Goal: Transaction & Acquisition: Purchase product/service

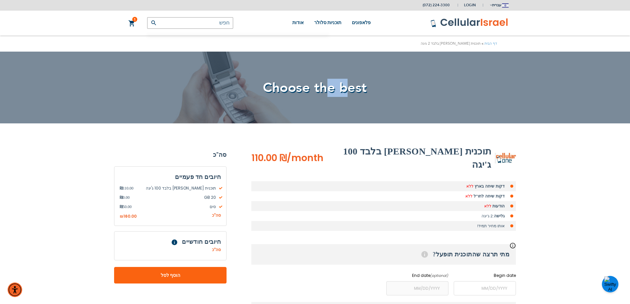
drag, startPoint x: 351, startPoint y: 89, endPoint x: 328, endPoint y: 91, distance: 23.3
click at [328, 91] on span "Choose the best" at bounding box center [315, 88] width 104 height 18
drag, startPoint x: 410, startPoint y: 153, endPoint x: 439, endPoint y: 151, distance: 29.2
click at [439, 151] on h2 "תוכנית [PERSON_NAME] בלבד 100 ג'יגה" at bounding box center [408, 158] width 168 height 26
click at [440, 151] on h2 "תוכנית [PERSON_NAME] בלבד 100 ג'יגה" at bounding box center [408, 158] width 168 height 26
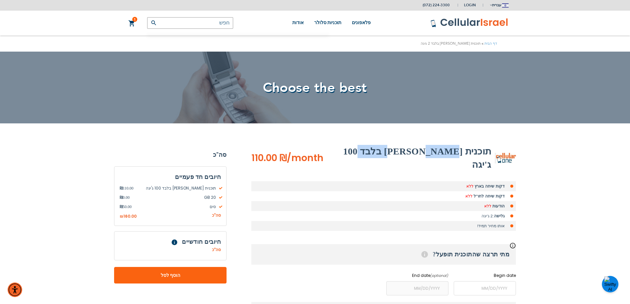
drag, startPoint x: 440, startPoint y: 151, endPoint x: 397, endPoint y: 151, distance: 43.3
click at [397, 151] on h2 "תוכנית [PERSON_NAME] בלבד 100 ג'יגה" at bounding box center [408, 158] width 168 height 26
click at [425, 150] on h2 "תוכנית [PERSON_NAME] בלבד 100 ג'יגה" at bounding box center [408, 158] width 168 height 26
click at [467, 153] on h2 "תוכנית [PERSON_NAME] בלבד 100 ג'יגה" at bounding box center [408, 158] width 168 height 26
drag, startPoint x: 490, startPoint y: 153, endPoint x: 487, endPoint y: 151, distance: 3.6
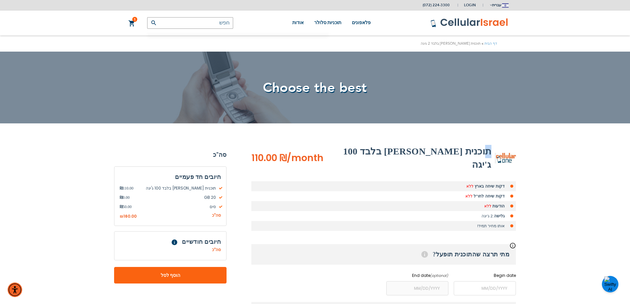
click at [487, 151] on h2 "תוכנית [PERSON_NAME] בלבד 100 ג'יגה" at bounding box center [408, 158] width 168 height 26
drag, startPoint x: 421, startPoint y: 152, endPoint x: 411, endPoint y: 152, distance: 10.3
click at [411, 152] on h2 "תוכנית [PERSON_NAME] בלבד 100 ג'יגה" at bounding box center [408, 158] width 168 height 26
click at [408, 152] on h2 "תוכנית [PERSON_NAME] בלבד 100 ג'יגה" at bounding box center [408, 158] width 168 height 26
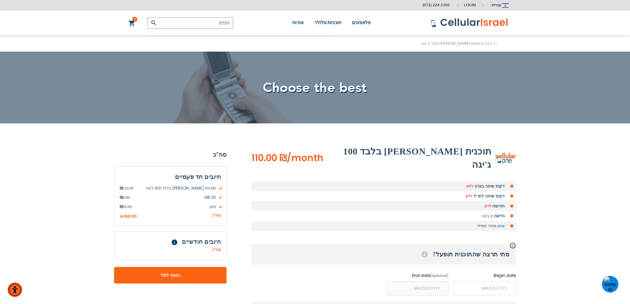
click at [405, 152] on h2 "תוכנית [PERSON_NAME] בלבד 100 ג'יגה" at bounding box center [408, 158] width 168 height 26
drag, startPoint x: 398, startPoint y: 151, endPoint x: 497, endPoint y: 151, distance: 98.6
click at [497, 151] on div "תוכנית [PERSON_NAME] בלבד 100 ג'יגה" at bounding box center [420, 158] width 193 height 26
click at [458, 151] on h2 "תוכנית [PERSON_NAME] בלבד 100 ג'יגה" at bounding box center [408, 158] width 168 height 26
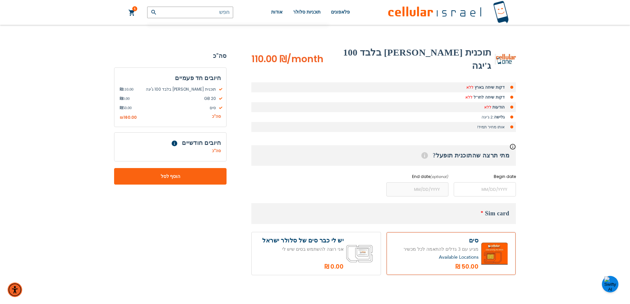
scroll to position [99, 0]
click at [487, 210] on span "Sim card" at bounding box center [497, 213] width 24 height 7
click at [486, 210] on span "Sim card" at bounding box center [497, 213] width 24 height 7
click at [482, 210] on span "*" at bounding box center [482, 212] width 3 height 5
click at [451, 203] on h3 "Sim card *" at bounding box center [383, 213] width 265 height 21
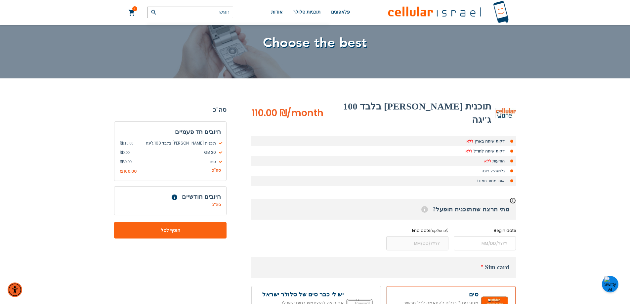
scroll to position [0, 0]
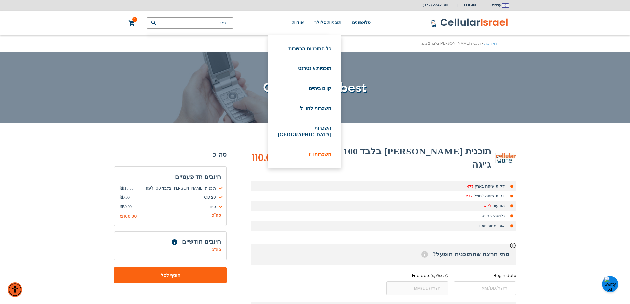
click at [313, 151] on link "השכרות וייז" at bounding box center [305, 154] width 54 height 7
